Goal: Information Seeking & Learning: Understand process/instructions

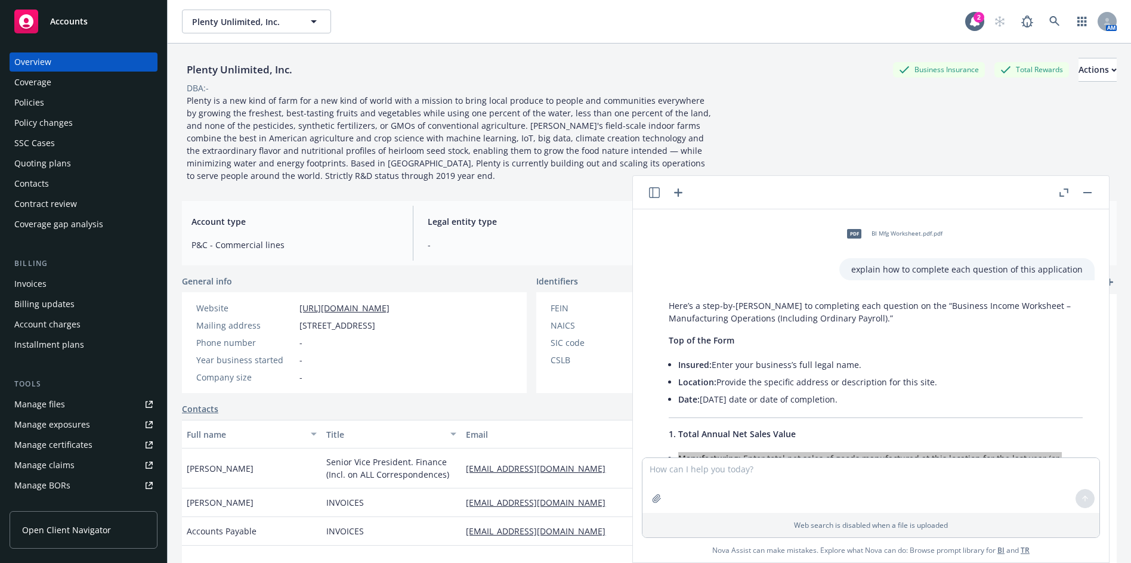
scroll to position [2138, 0]
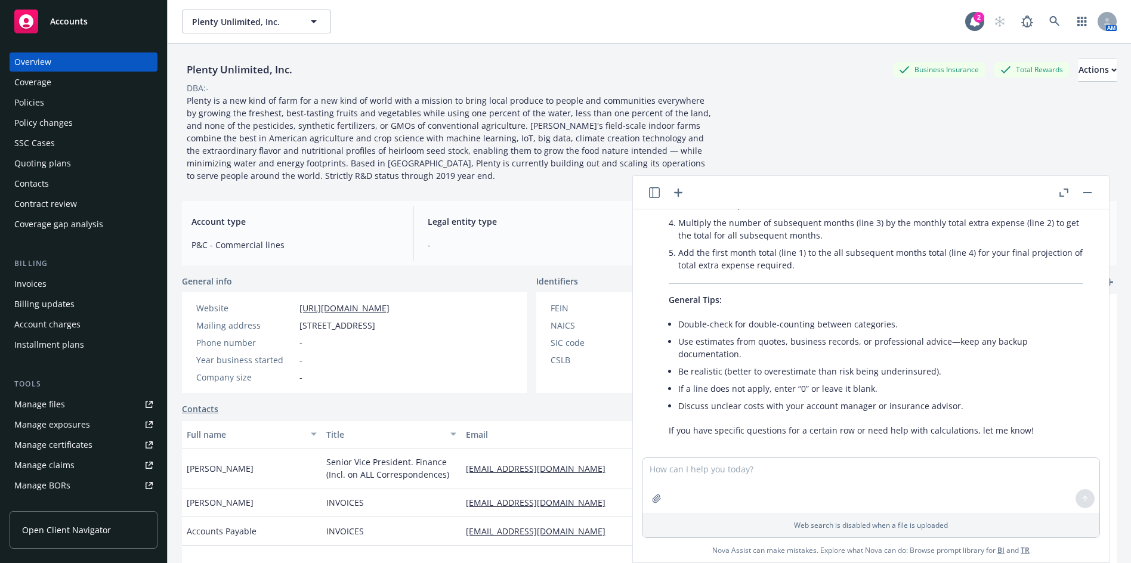
click at [61, 394] on div "Tools Manage files Manage exposures Manage certificates Manage claims Manage BO…" at bounding box center [84, 446] width 148 height 137
click at [64, 402] on link "Manage files" at bounding box center [84, 404] width 148 height 19
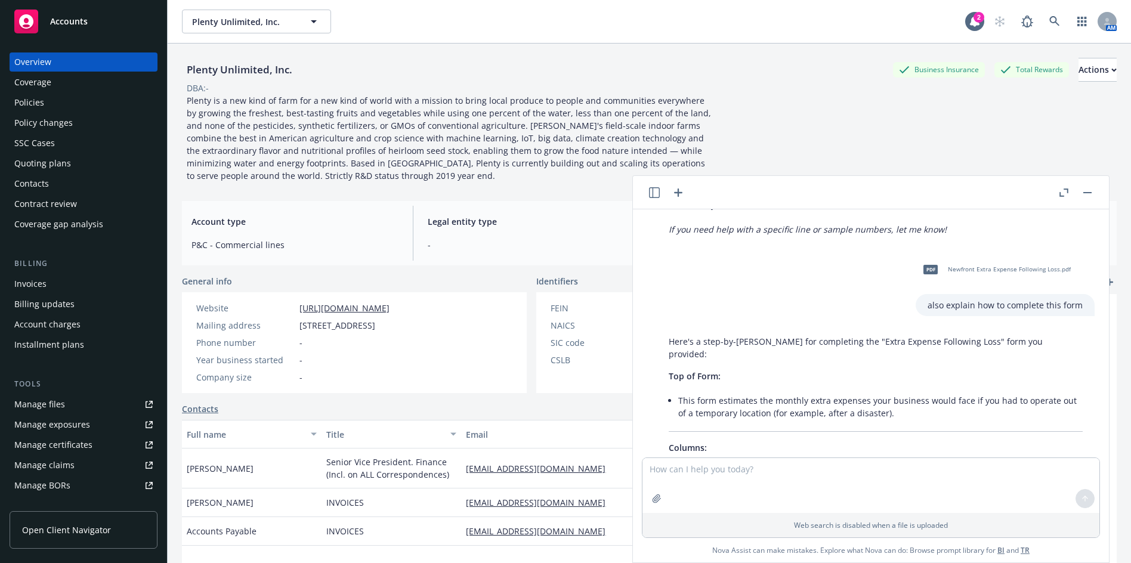
scroll to position [1124, 0]
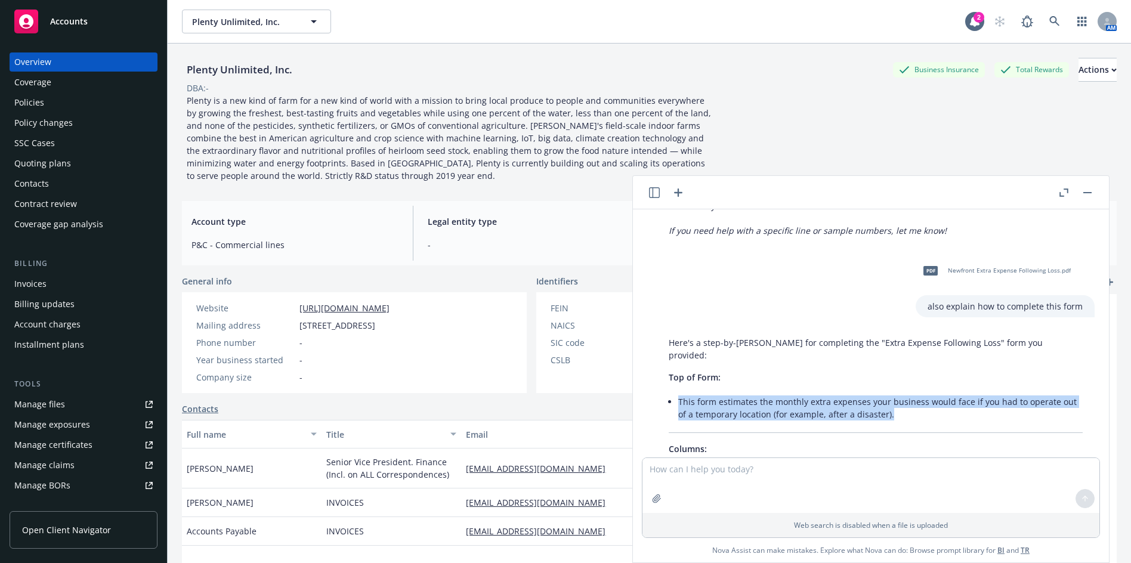
drag, startPoint x: 898, startPoint y: 404, endPoint x: 677, endPoint y: 394, distance: 220.3
copy li "This form estimates the monthly extra expenses your business would face if you …"
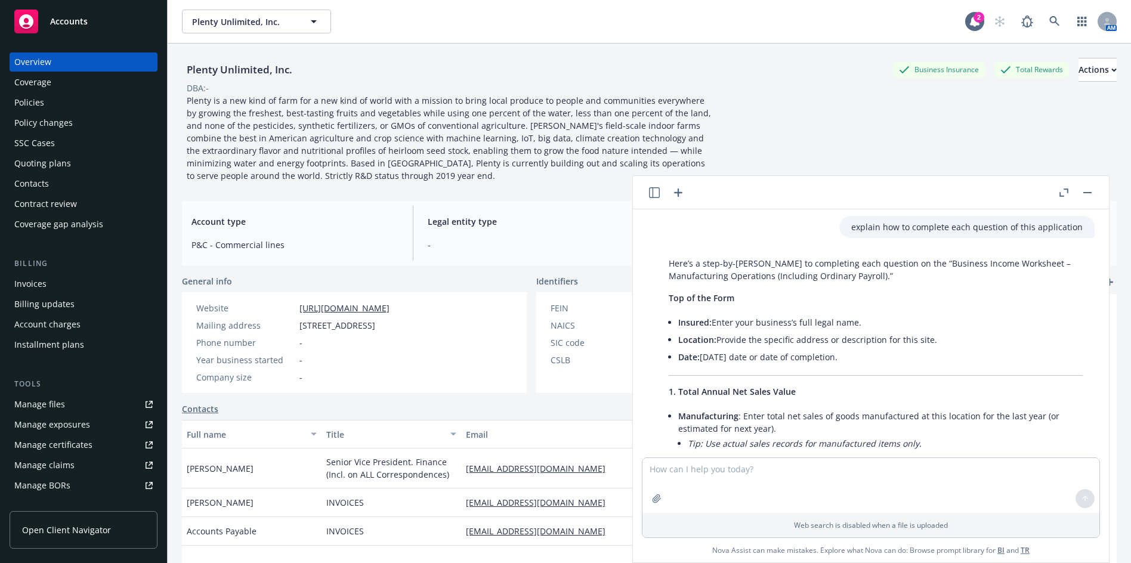
scroll to position [0, 0]
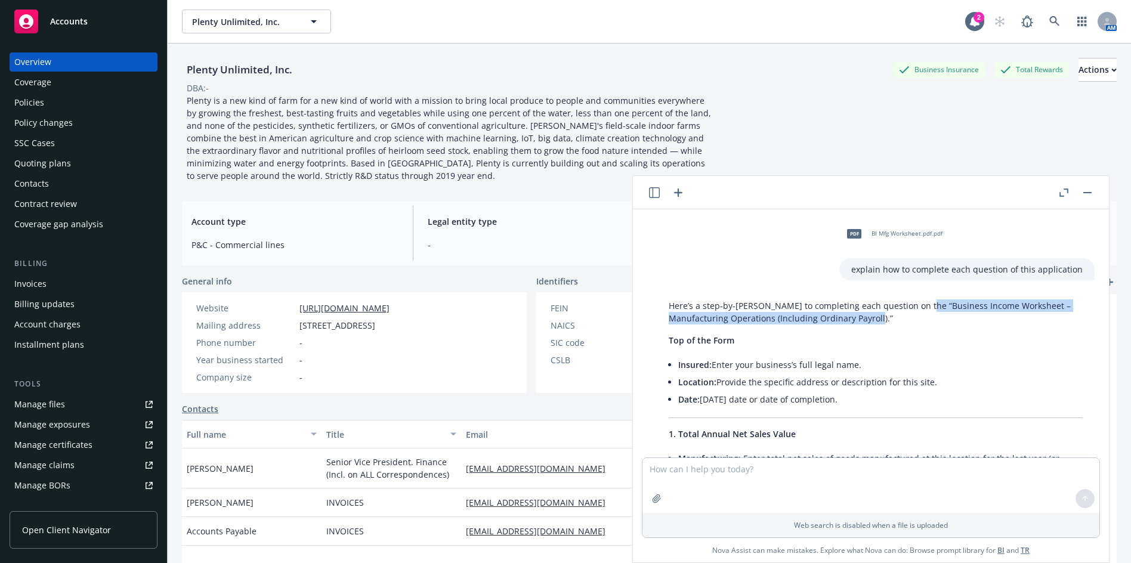
drag, startPoint x: 898, startPoint y: 320, endPoint x: 916, endPoint y: 310, distance: 20.3
click at [916, 310] on p "Here’s a step-by-[PERSON_NAME] to completing each question on the “Business Inc…" at bounding box center [876, 311] width 414 height 25
copy p "“Business Income Worksheet – Manufacturing Operations (Including Ordinary Payro…"
click at [833, 461] on textarea at bounding box center [870, 485] width 457 height 55
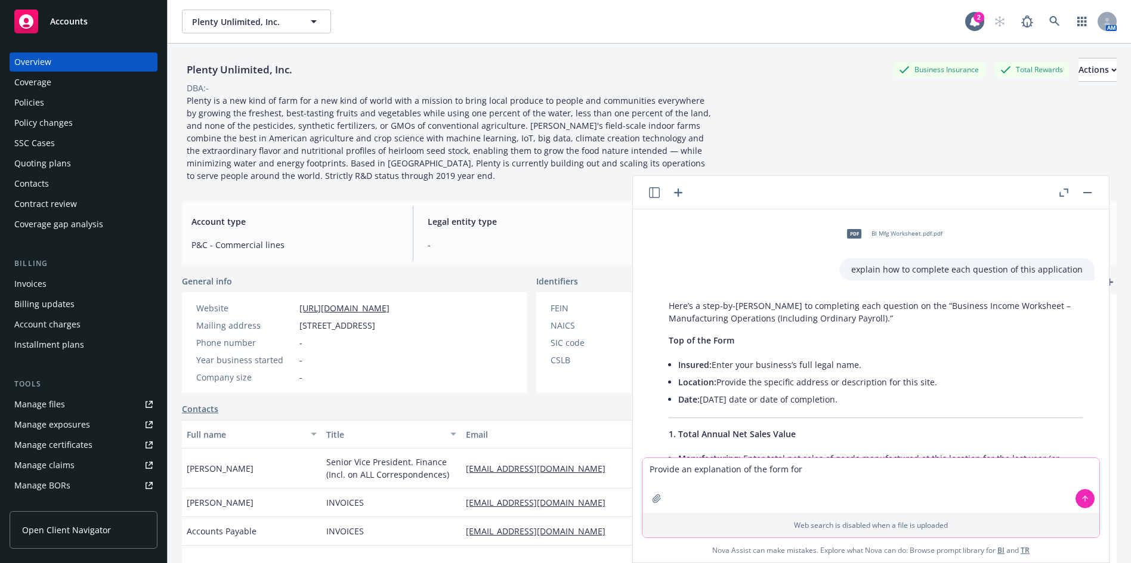
paste textarea "“Business Income Worksheet – Manufacturing Operations (Including Ordinary Payro…"
drag, startPoint x: 796, startPoint y: 468, endPoint x: 767, endPoint y: 465, distance: 28.8
click at [767, 465] on textarea "Provide an explanation of the form for “Business Income Worksheet – Manufacturi…" at bounding box center [870, 485] width 457 height 55
click at [771, 479] on textarea "Provide an explanation of the “Business Income Worksheet – Manufacturing Operat…" at bounding box center [870, 485] width 457 height 55
type textarea "Provide an explanation of the “Business Income Worksheet – Manufacturing Operat…"
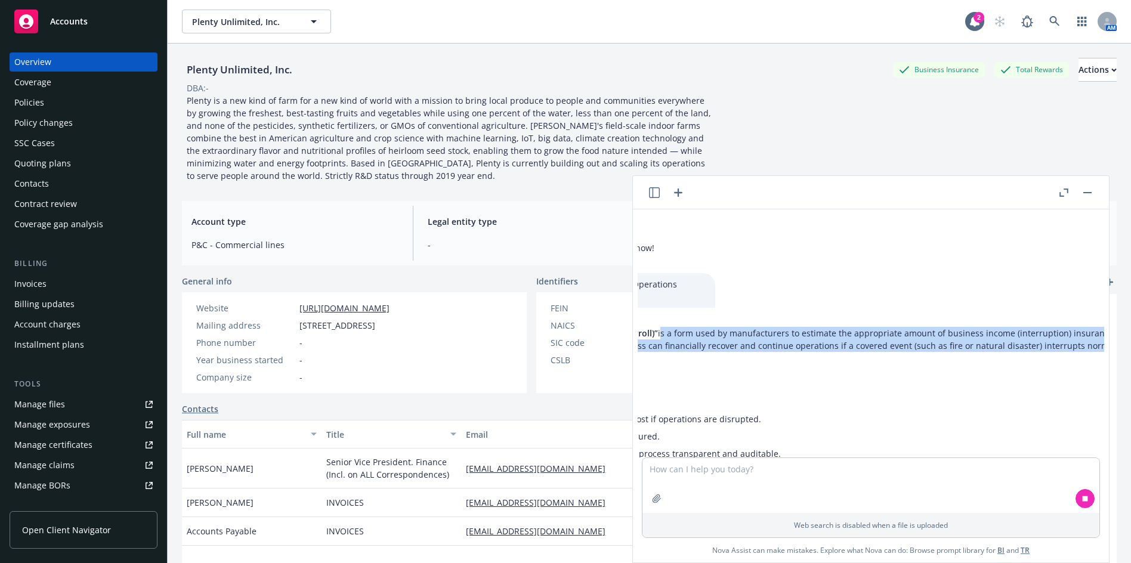
scroll to position [2320, 524]
drag, startPoint x: 1035, startPoint y: 319, endPoint x: 1100, endPoint y: 336, distance: 67.3
click at [1100, 336] on div "pdf BI Mfg Worksheet.pdf.pdf explain how to complete each question of this appl…" at bounding box center [871, 333] width 466 height 248
copy p "is a form used by manufacturers to estimate the appropriate amount of business …"
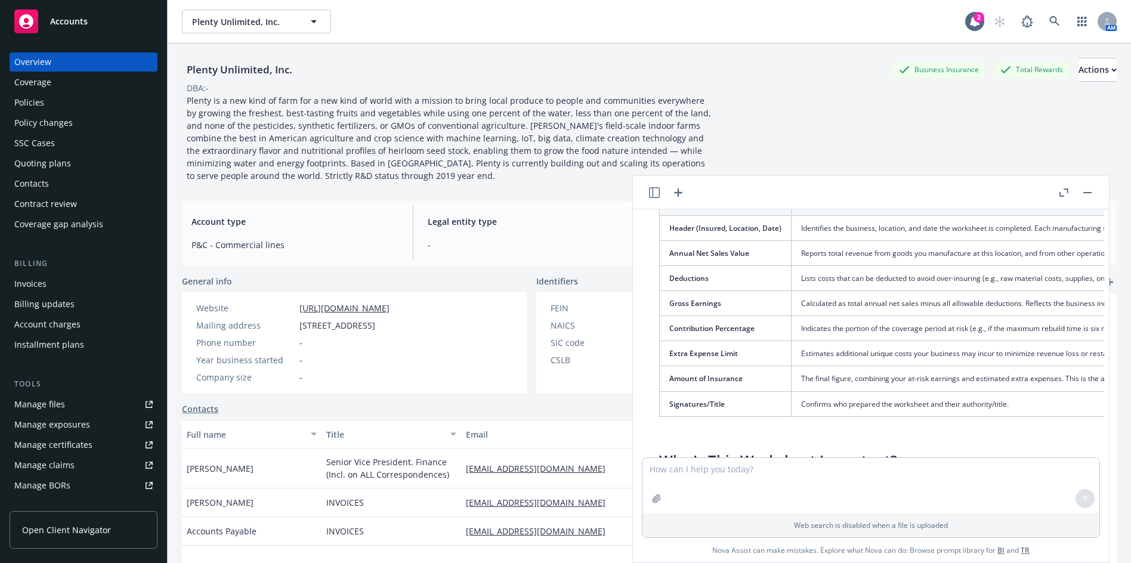
scroll to position [2300, 10]
